Goal: Information Seeking & Learning: Learn about a topic

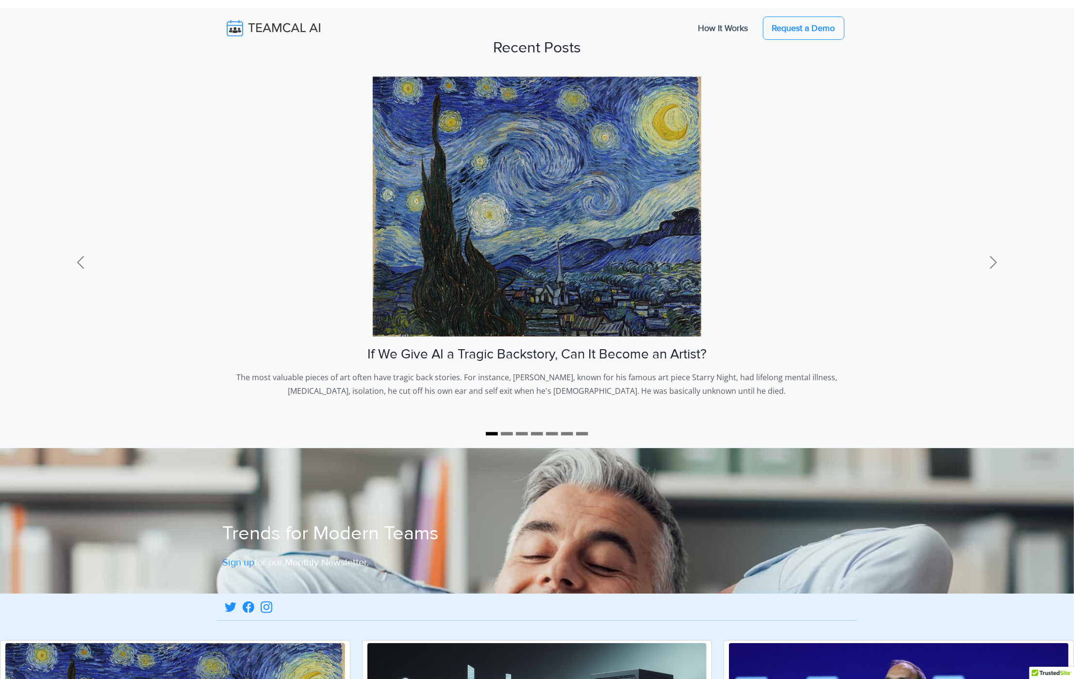
click at [254, 31] on img at bounding box center [281, 28] width 116 height 20
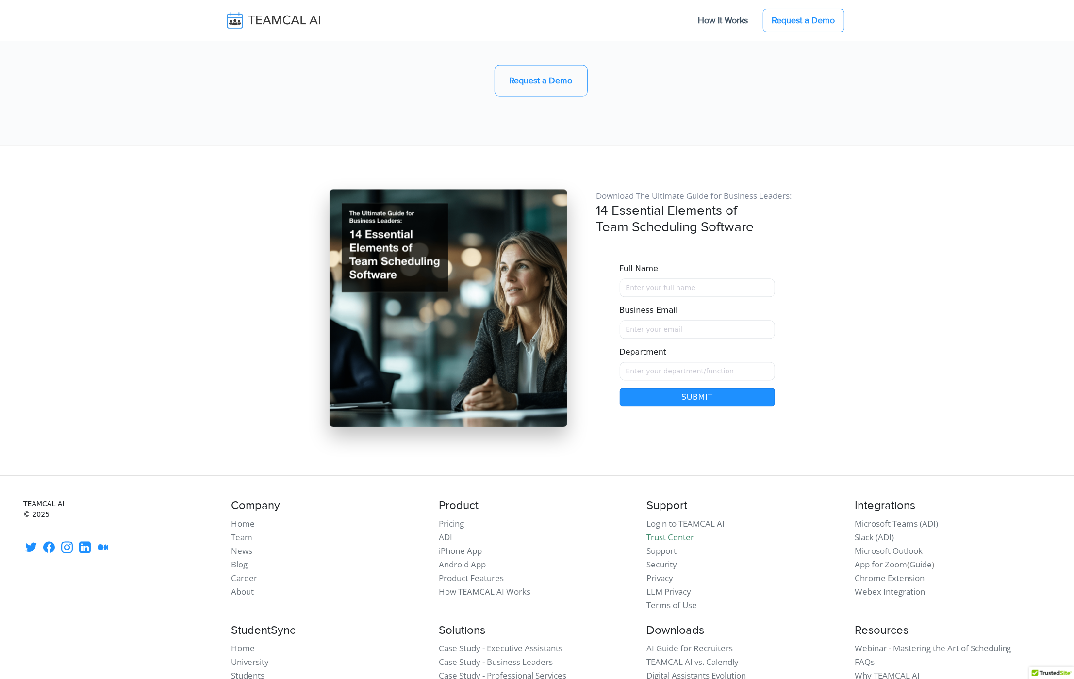
scroll to position [8165, 0]
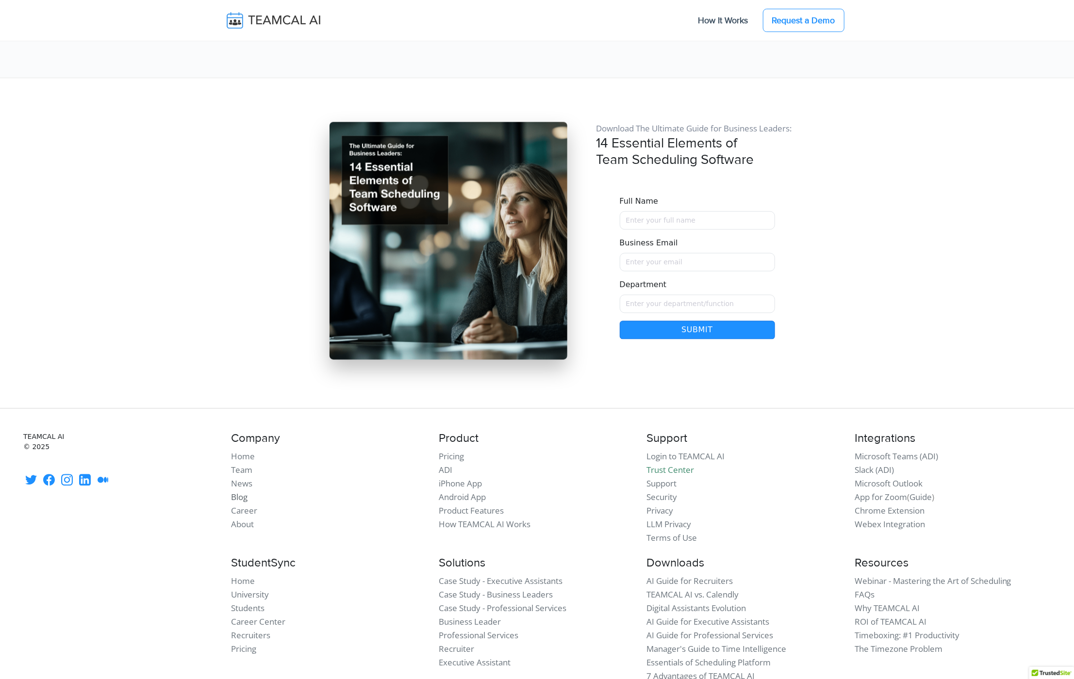
drag, startPoint x: 230, startPoint y: 429, endPoint x: 238, endPoint y: 427, distance: 8.9
click at [231, 432] on div "Company Home Team News Blog Career About" at bounding box center [329, 492] width 208 height 121
click at [238, 492] on link "Blog" at bounding box center [239, 497] width 17 height 11
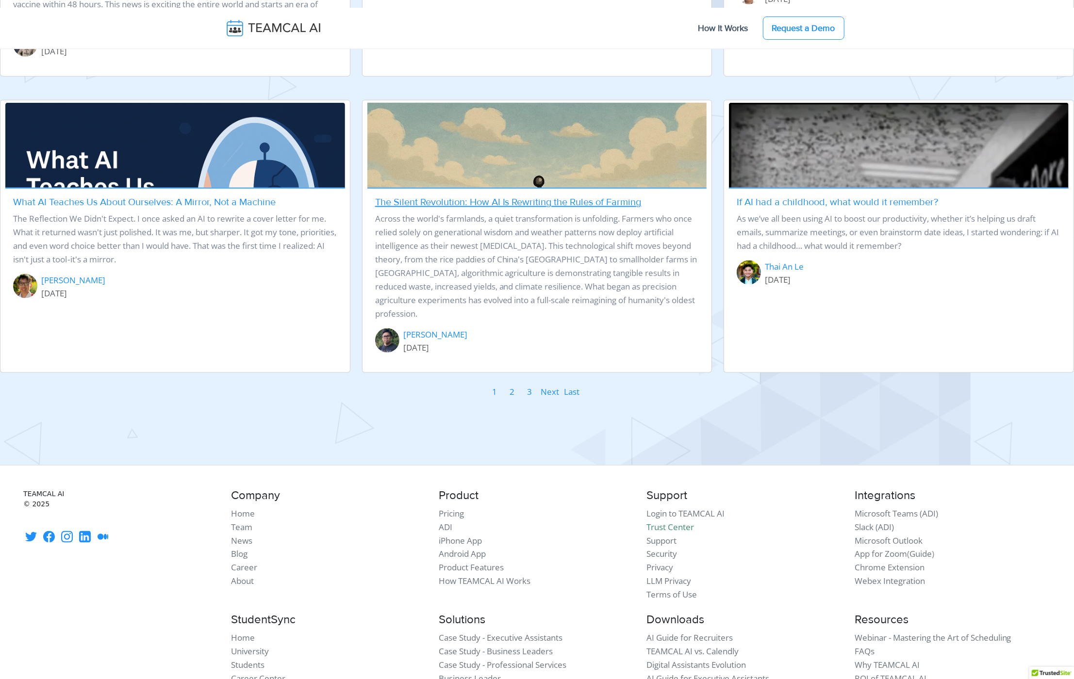
scroll to position [1178, 0]
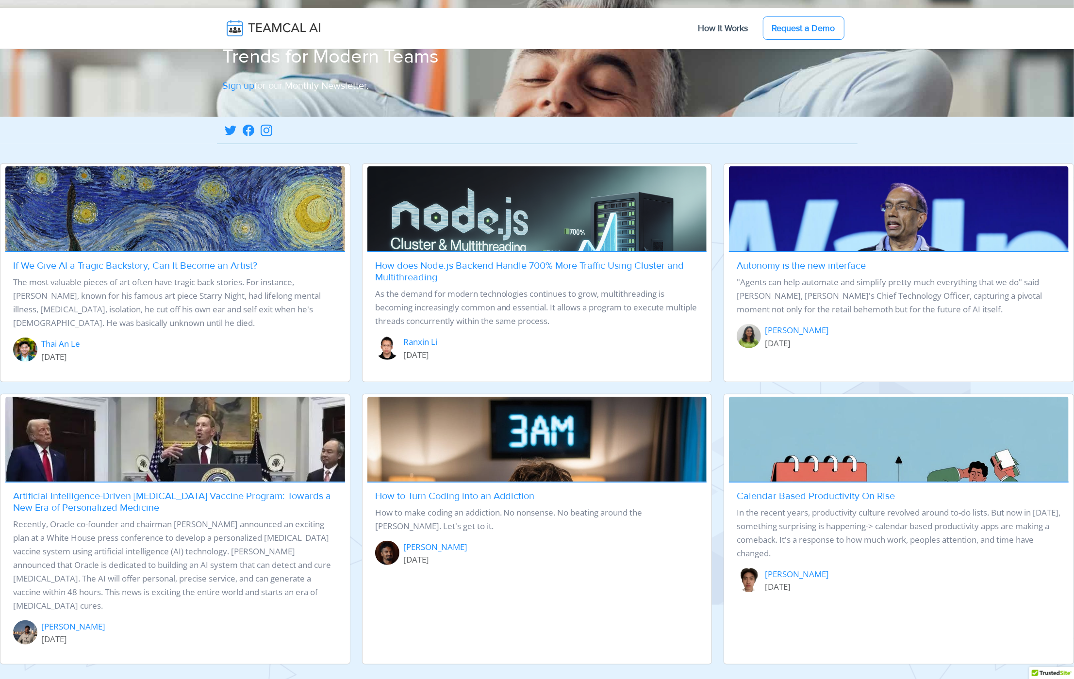
scroll to position [582, 0]
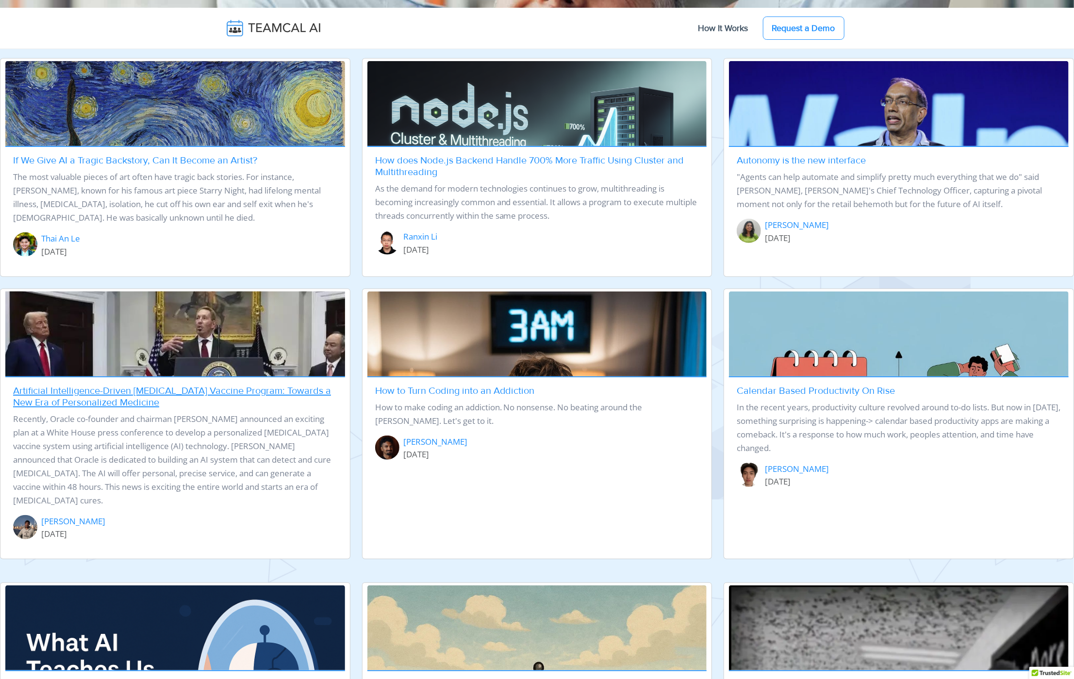
click at [125, 369] on img at bounding box center [175, 419] width 347 height 260
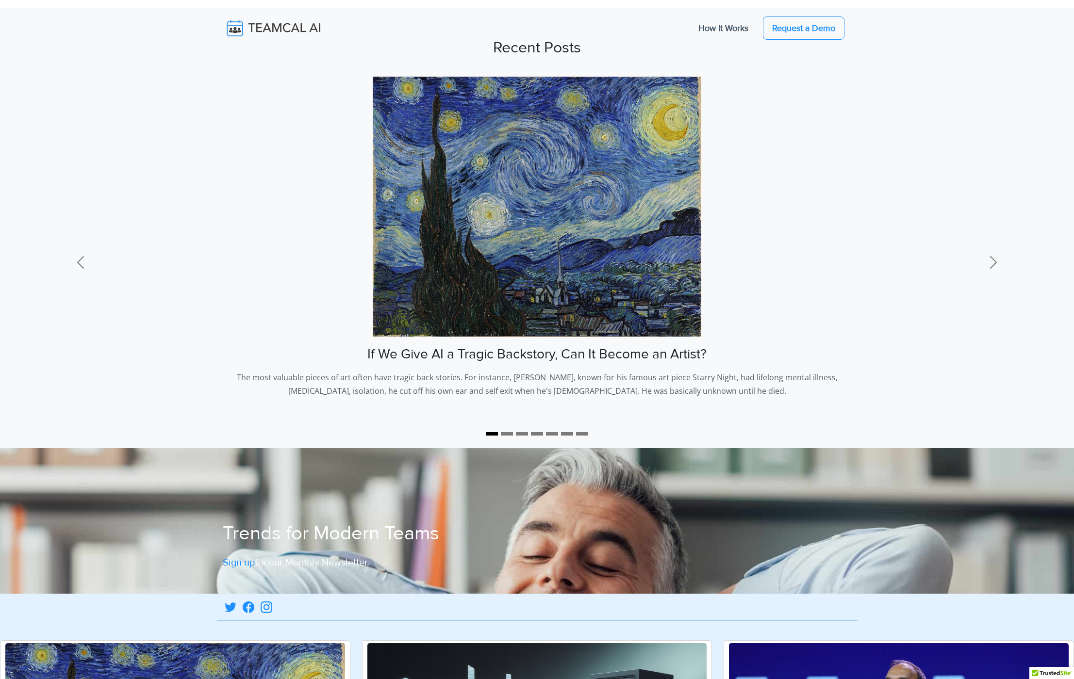
scroll to position [582, 0]
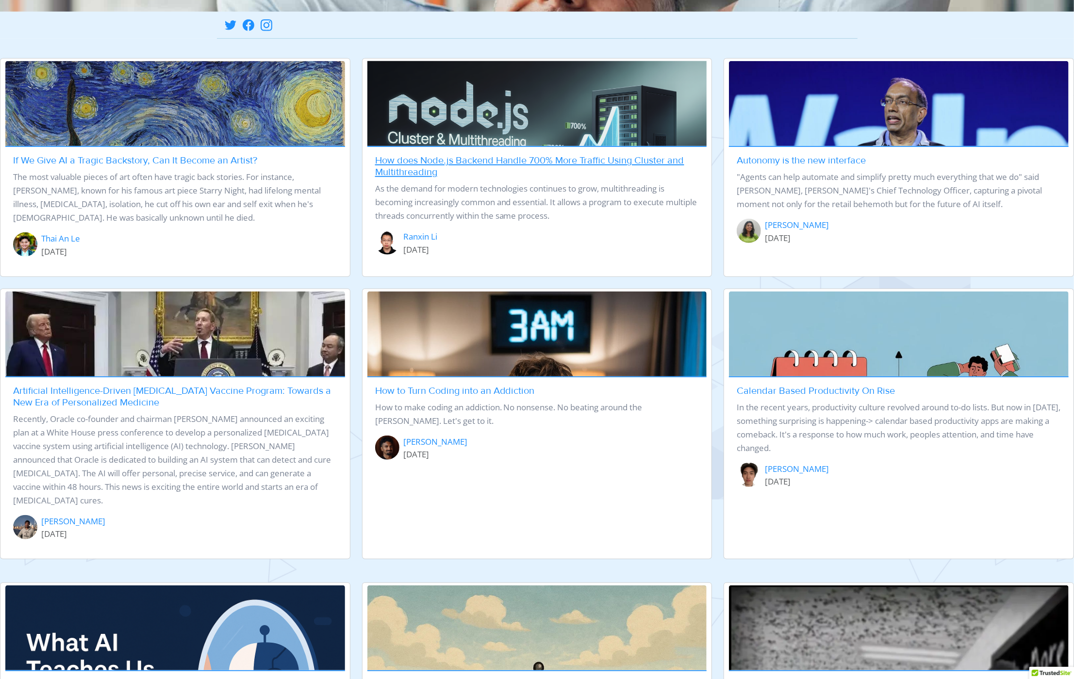
click at [436, 168] on h5 "How does Node.js Backend Handle 700% More Traffic Using Cluster and Multithread…" at bounding box center [537, 166] width 324 height 23
click at [410, 163] on link "How does Node.js Backend Handle 700% More Traffic Using Cluster and Multithread…" at bounding box center [529, 166] width 309 height 23
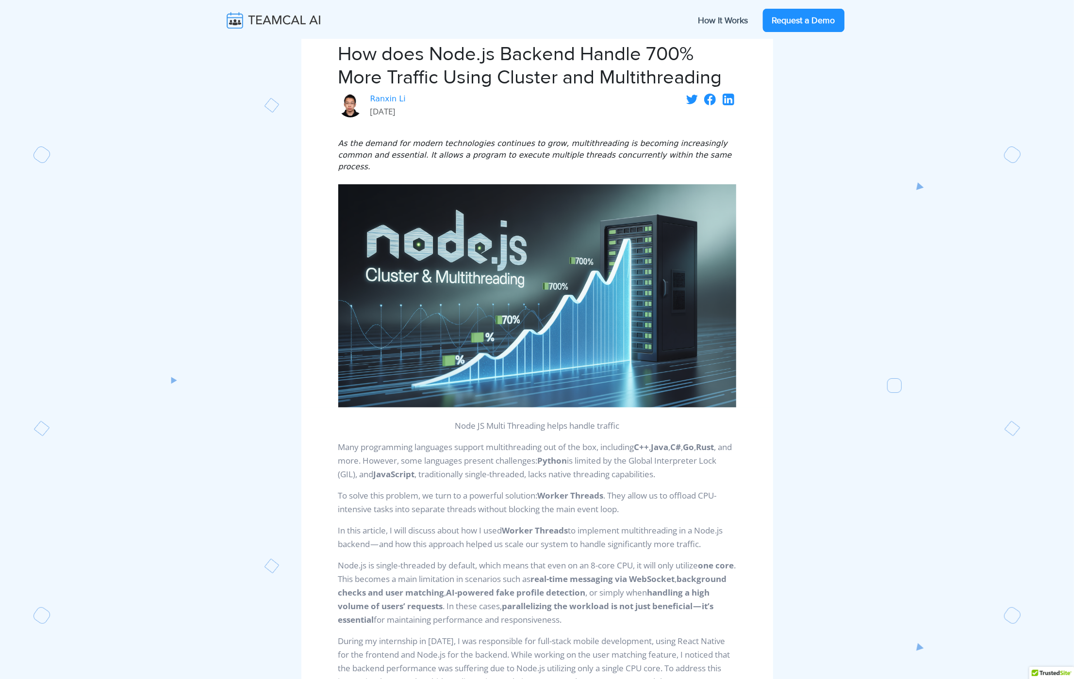
click at [808, 21] on link "Request a Demo" at bounding box center [804, 20] width 82 height 23
click at [265, 19] on img at bounding box center [281, 20] width 116 height 20
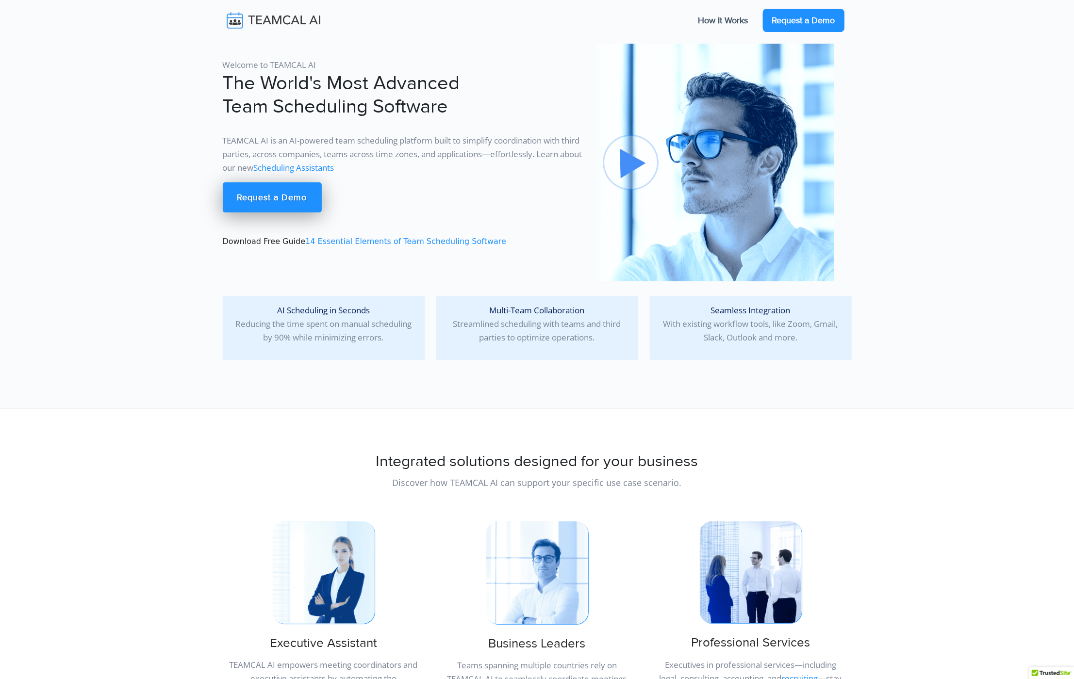
click at [787, 19] on link "Request a Demo" at bounding box center [804, 20] width 82 height 23
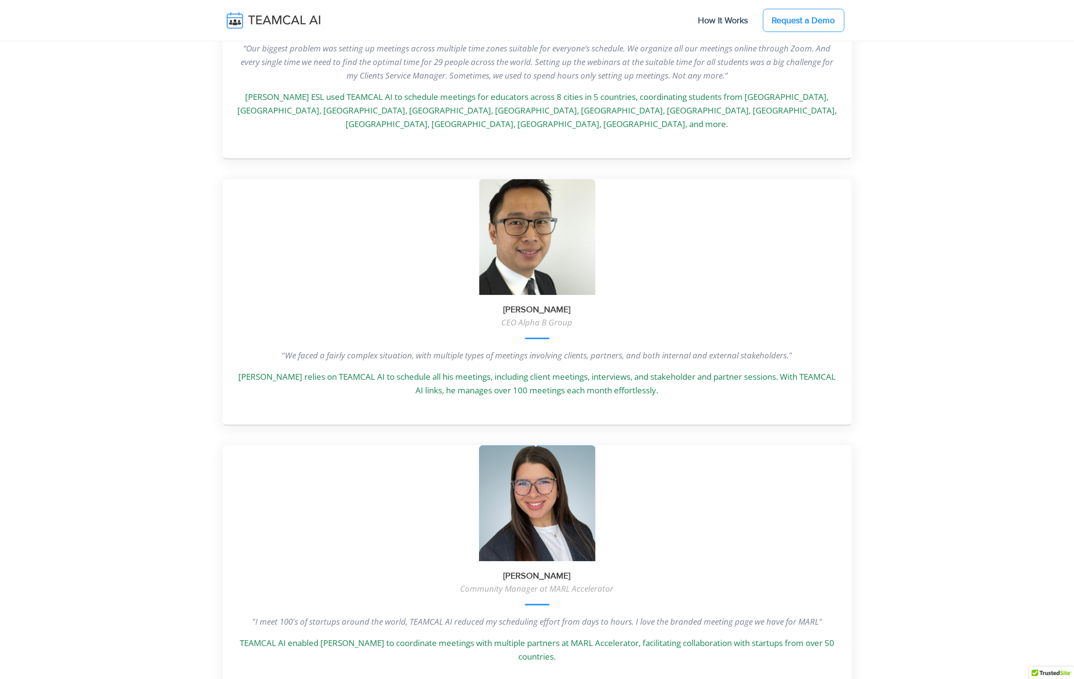
scroll to position [2586, 0]
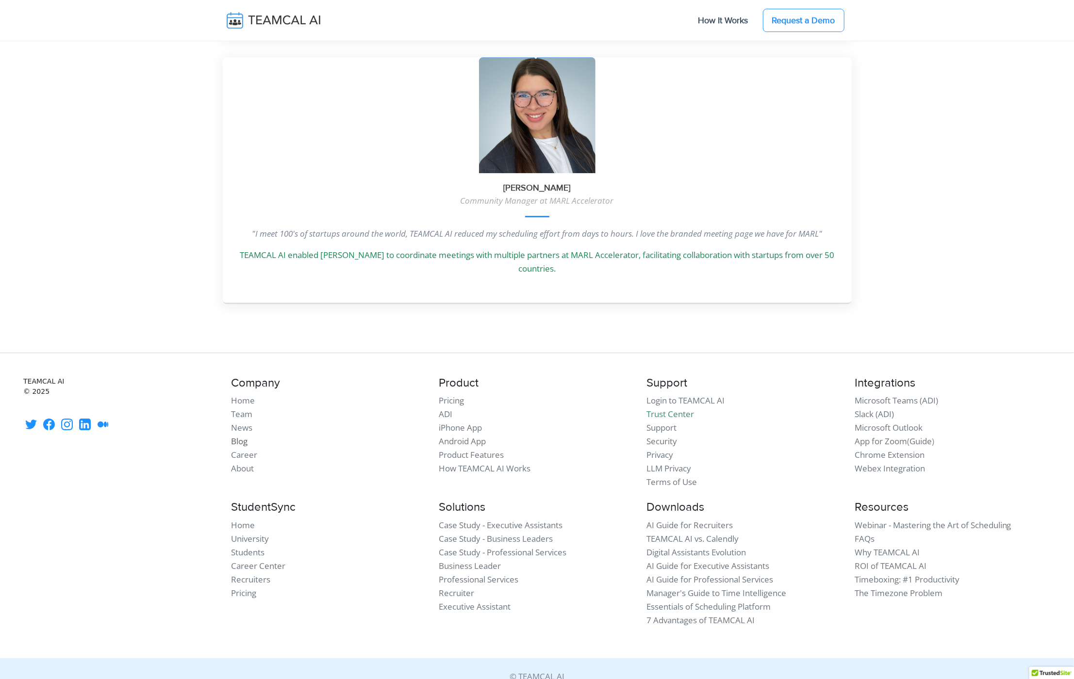
drag, startPoint x: 241, startPoint y: 423, endPoint x: 323, endPoint y: 398, distance: 86.3
click at [241, 436] on link "Blog" at bounding box center [239, 441] width 17 height 11
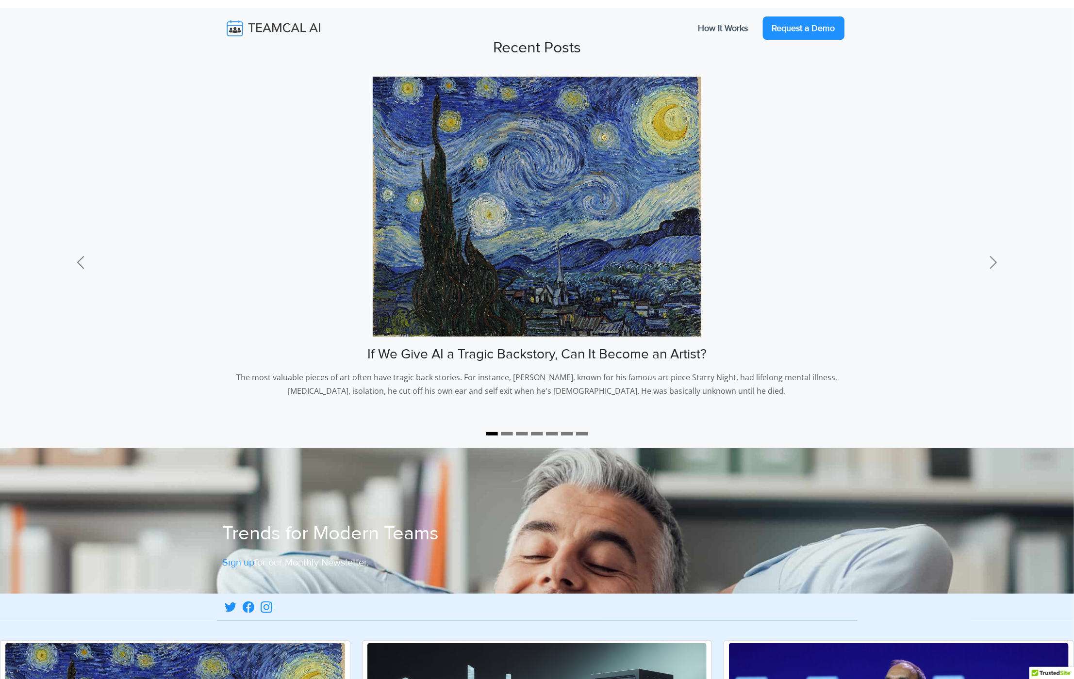
click at [802, 25] on link "Request a Demo" at bounding box center [804, 28] width 82 height 23
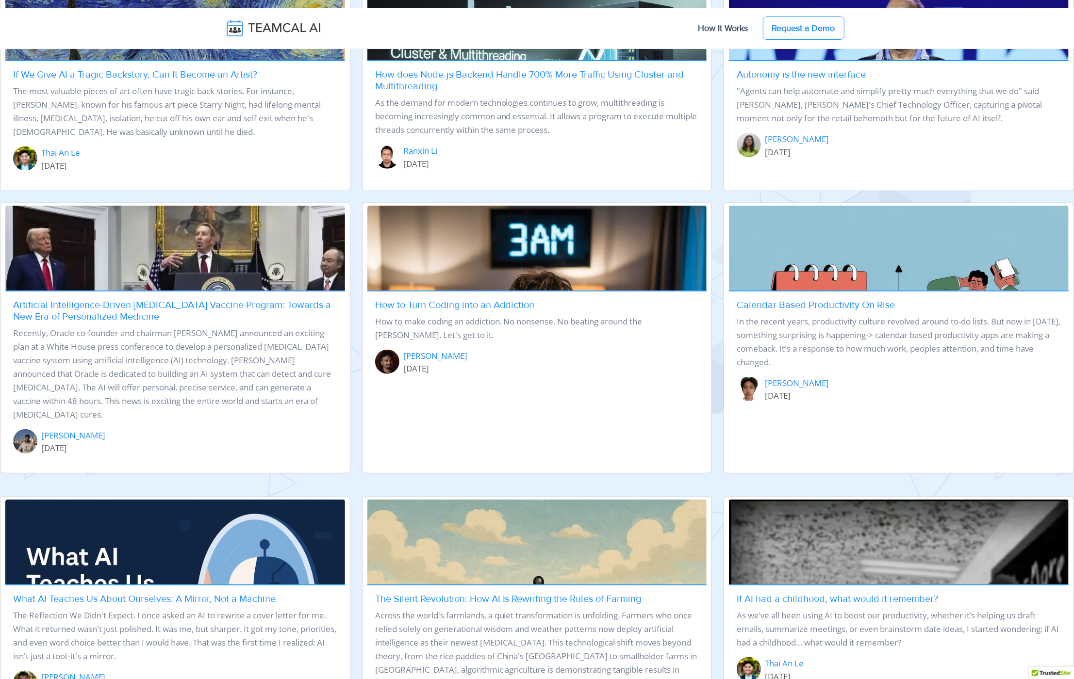
scroll to position [668, 0]
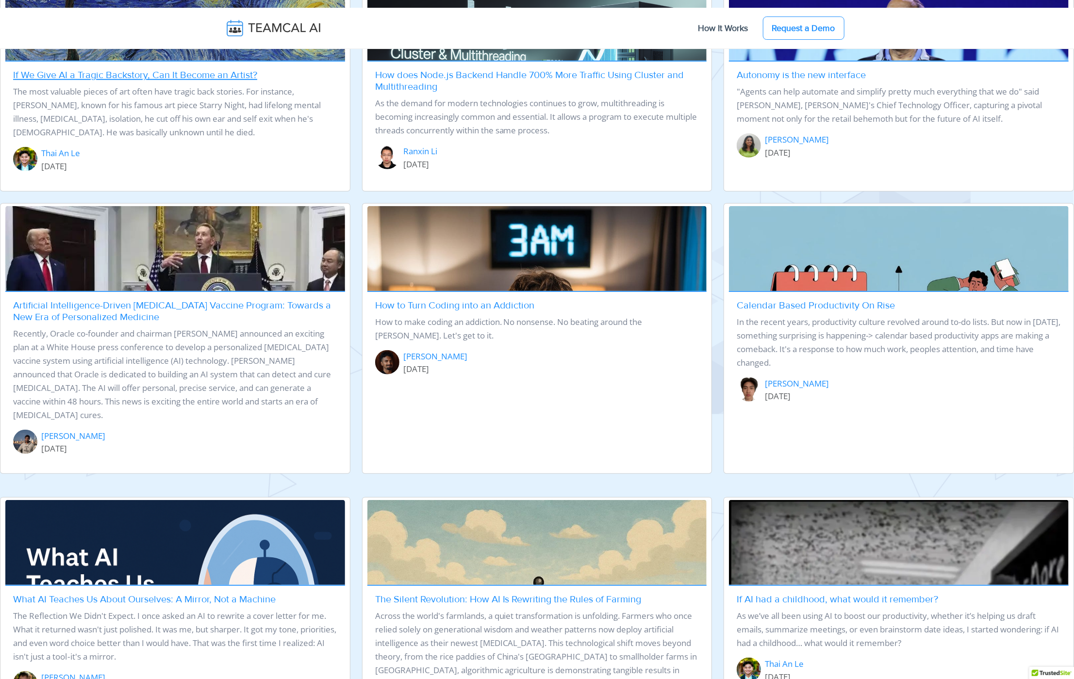
click at [183, 81] on div "If We Give AI a Tragic Backstory, Can It Become an Artist? The most valuable pi…" at bounding box center [175, 125] width 340 height 128
click at [181, 71] on link "If We Give AI a Tragic Backstory, Can It Become an Artist?" at bounding box center [135, 75] width 244 height 12
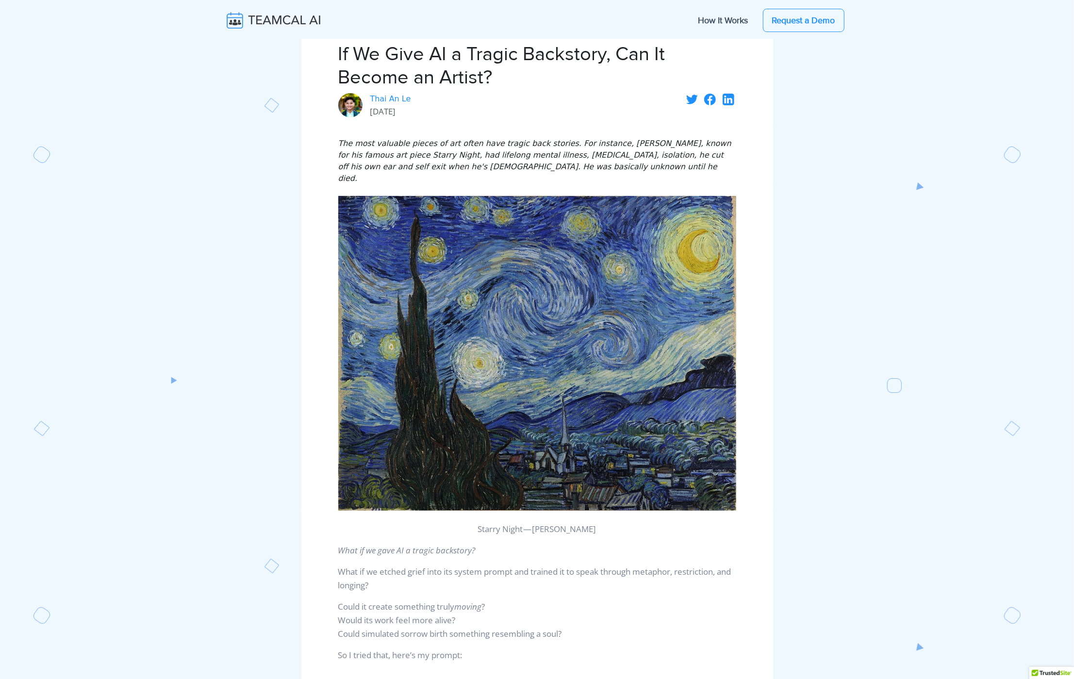
click at [832, 248] on div at bounding box center [537, 347] width 629 height 327
click at [286, 17] on img at bounding box center [281, 20] width 116 height 20
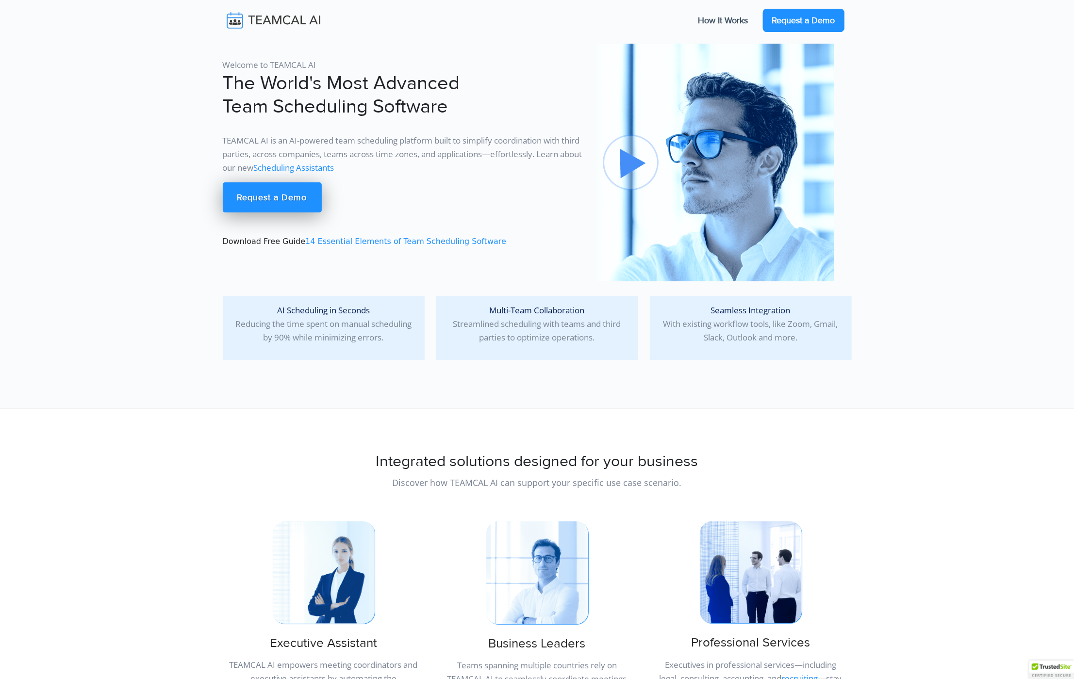
click at [816, 24] on link "Request a Demo" at bounding box center [804, 20] width 82 height 23
click at [787, 18] on link "Request a Demo" at bounding box center [804, 20] width 82 height 23
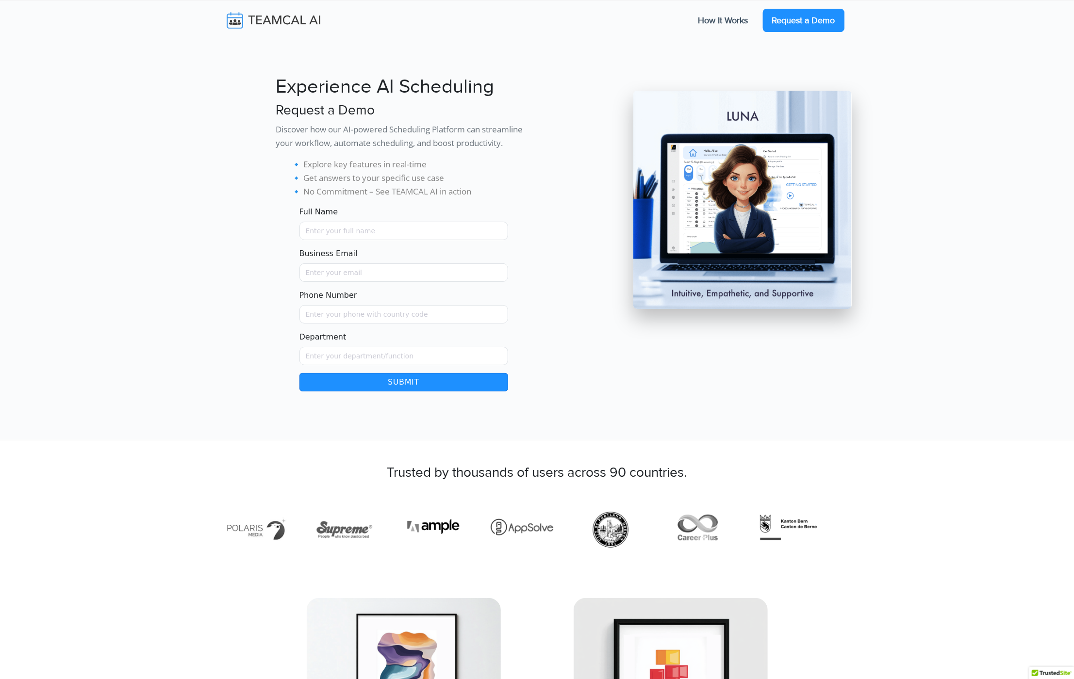
click at [788, 16] on link "Request a Demo" at bounding box center [804, 20] width 82 height 23
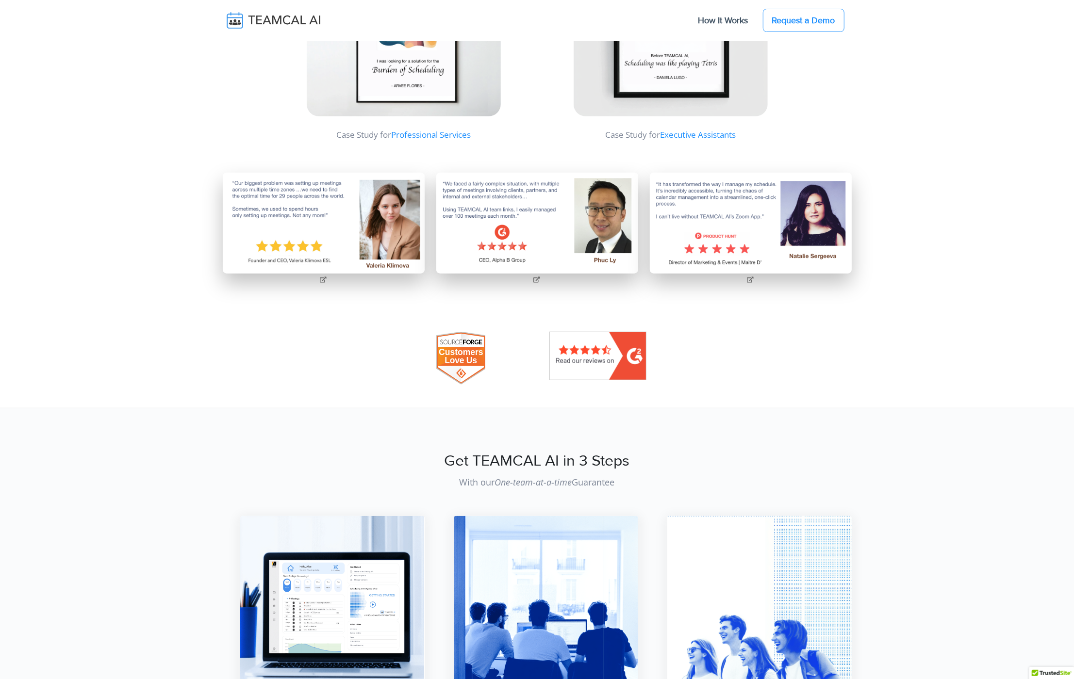
scroll to position [660, 0]
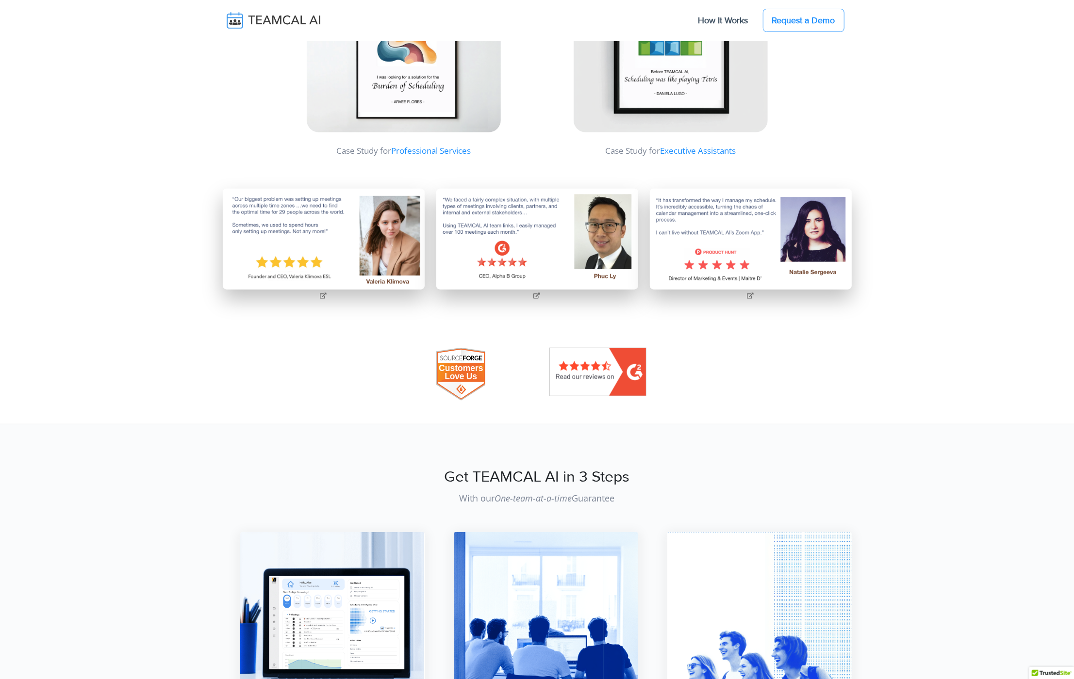
click at [439, 147] on link "Professional Services" at bounding box center [431, 150] width 80 height 11
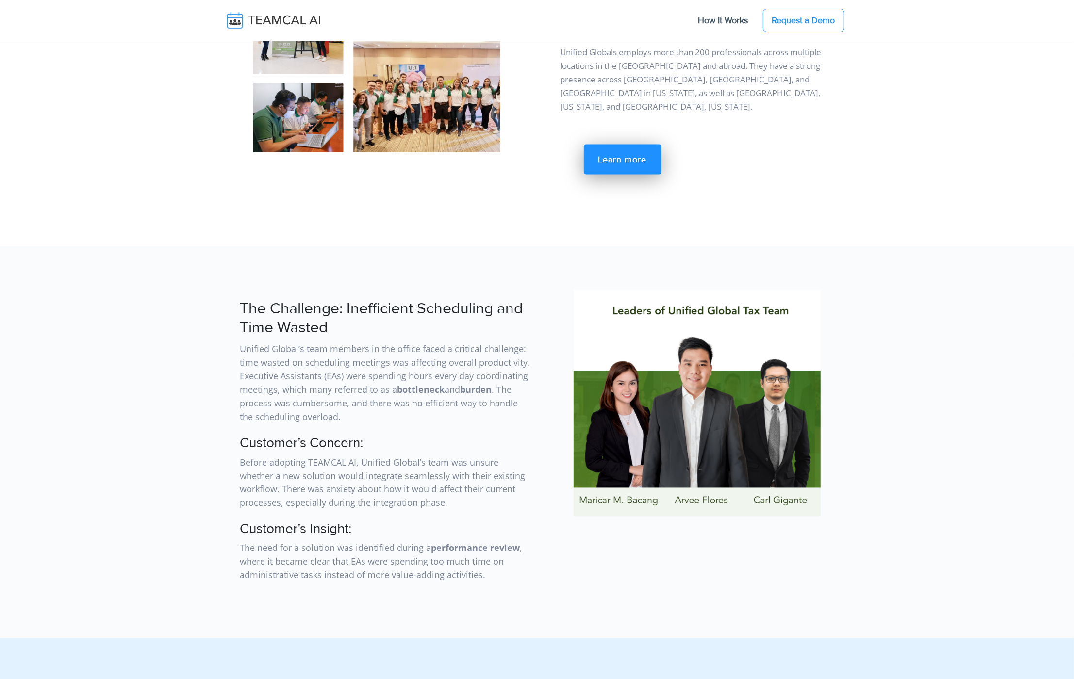
scroll to position [1156, 0]
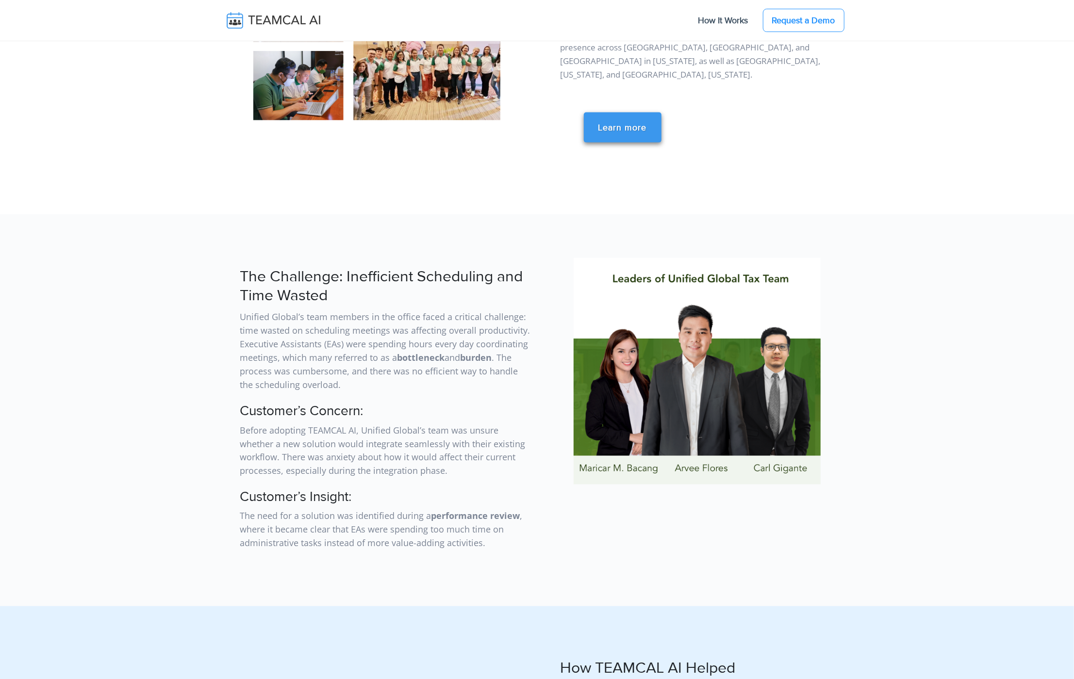
click at [632, 113] on link "Learn more" at bounding box center [623, 128] width 78 height 30
